Goal: Task Accomplishment & Management: Manage account settings

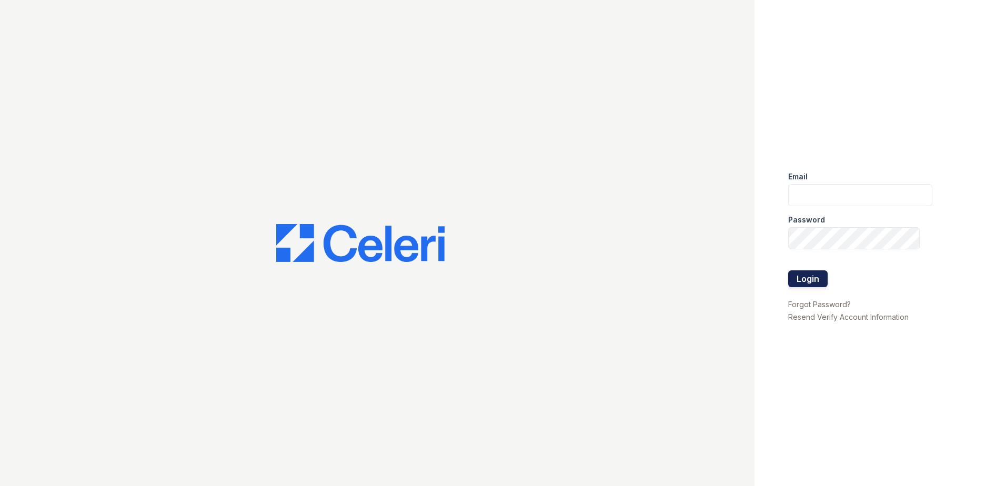
type input "Renewwaltham@trinity-pm.com"
click at [814, 273] on button "Login" at bounding box center [807, 278] width 39 height 17
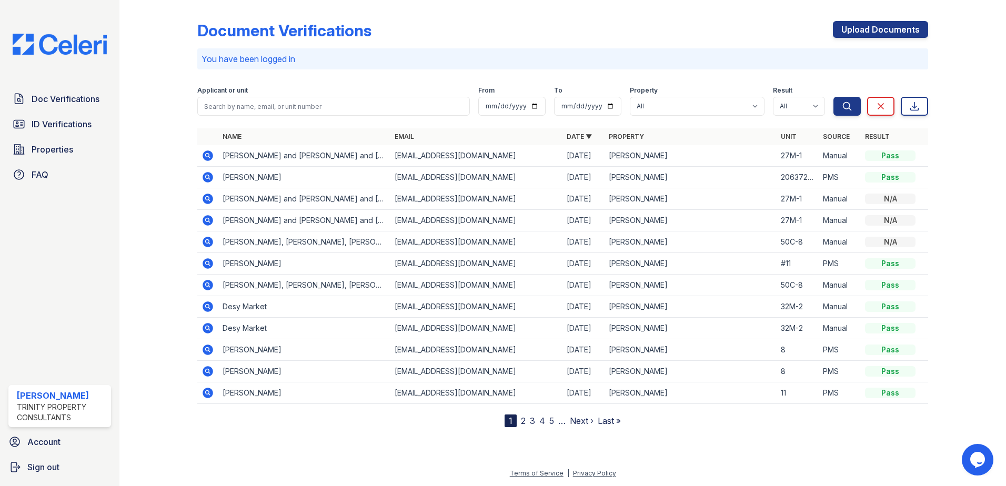
click at [205, 265] on icon at bounding box center [208, 263] width 11 height 11
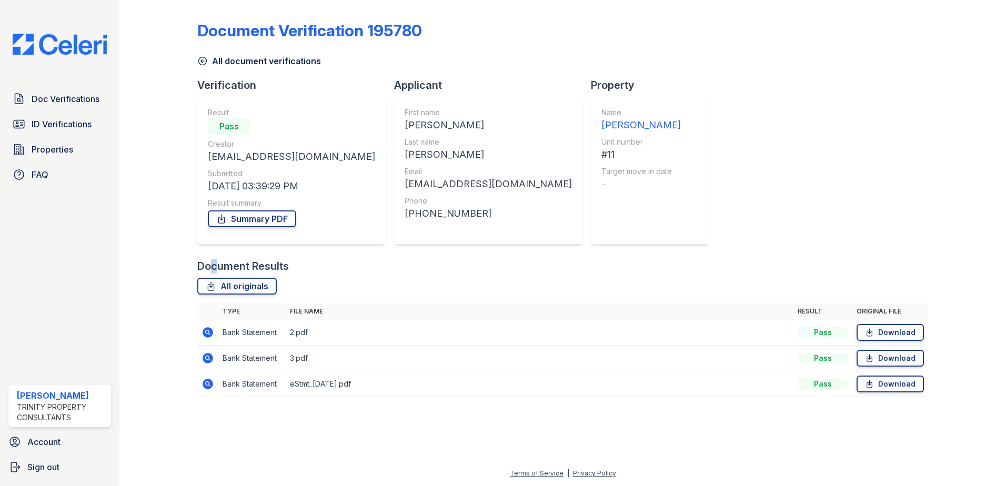
click at [208, 262] on div "Document Results" at bounding box center [243, 266] width 92 height 15
click at [596, 212] on div "Document Verification 195780 All document verifications Verification Result Pas…" at bounding box center [562, 206] width 731 height 404
drag, startPoint x: 733, startPoint y: 173, endPoint x: 716, endPoint y: 152, distance: 27.0
click at [733, 172] on div "Document Verification 195780 All document verifications Verification Result Pas…" at bounding box center [562, 206] width 731 height 404
click at [716, 88] on div "Document Verification 195780 All document verifications Verification Result Pas…" at bounding box center [562, 206] width 731 height 404
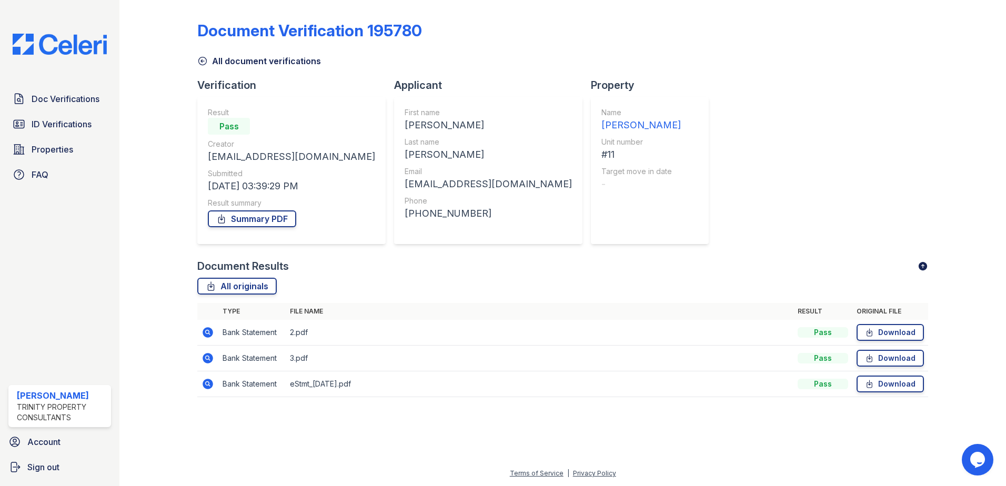
drag, startPoint x: 744, startPoint y: 16, endPoint x: 656, endPoint y: 41, distance: 91.3
click at [744, 16] on div "Document Verification 195780 All document verifications Verification Result Pas…" at bounding box center [562, 206] width 731 height 404
click at [42, 95] on span "Doc Verifications" at bounding box center [66, 99] width 68 height 13
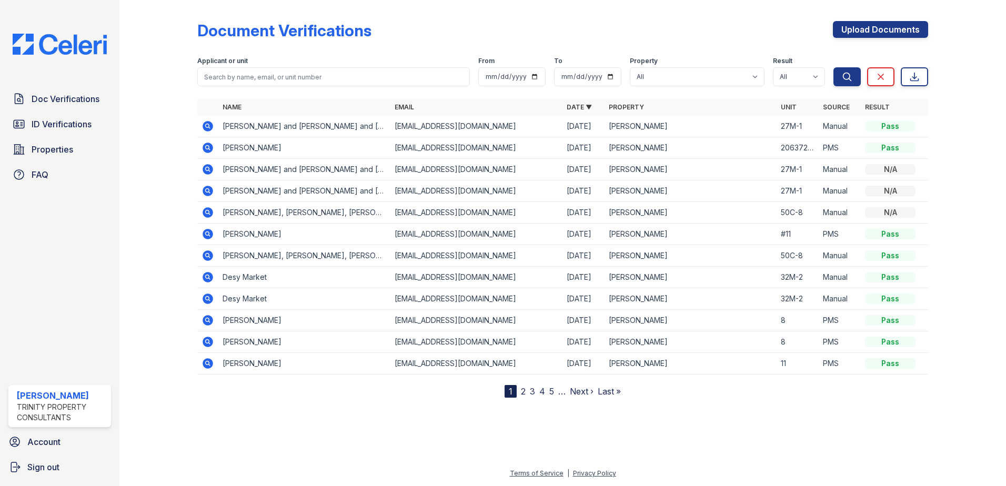
click at [701, 21] on div "Document Verifications Upload Documents Filter Applicant or unit From To Proper…" at bounding box center [562, 201] width 731 height 394
click at [720, 35] on div "Document Verifications Upload Documents" at bounding box center [562, 34] width 731 height 27
click at [80, 94] on span "Doc Verifications" at bounding box center [66, 99] width 68 height 13
click at [148, 92] on div at bounding box center [166, 201] width 61 height 394
click at [58, 146] on span "Properties" at bounding box center [53, 149] width 42 height 13
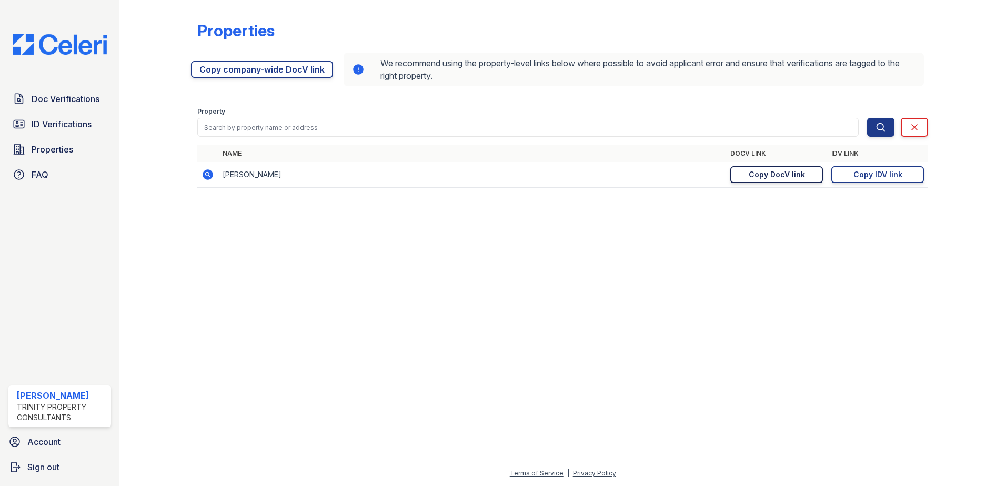
click at [778, 172] on div "Copy DocV link" at bounding box center [777, 174] width 56 height 11
click at [52, 95] on span "Doc Verifications" at bounding box center [66, 99] width 68 height 13
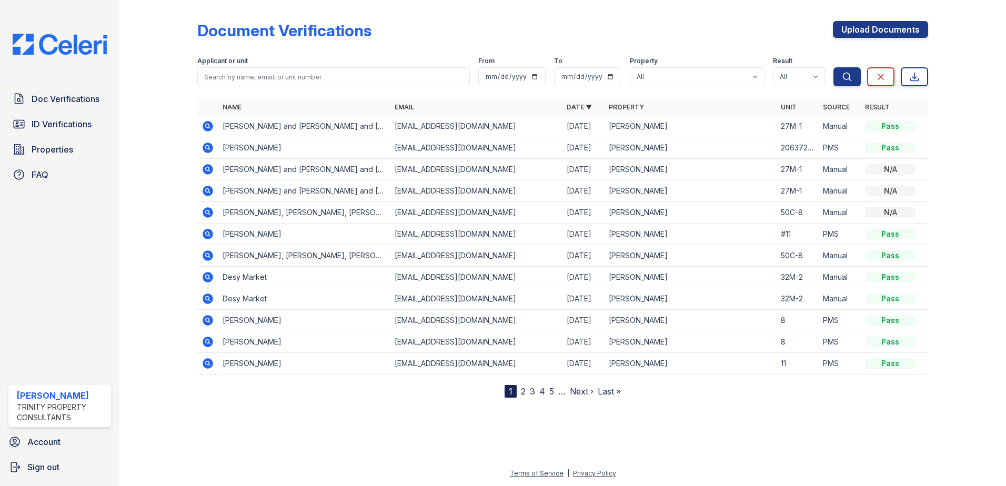
click at [150, 257] on div at bounding box center [166, 201] width 61 height 394
click at [150, 255] on div at bounding box center [166, 201] width 61 height 394
click at [149, 255] on div at bounding box center [166, 201] width 61 height 394
